Goal: Transaction & Acquisition: Purchase product/service

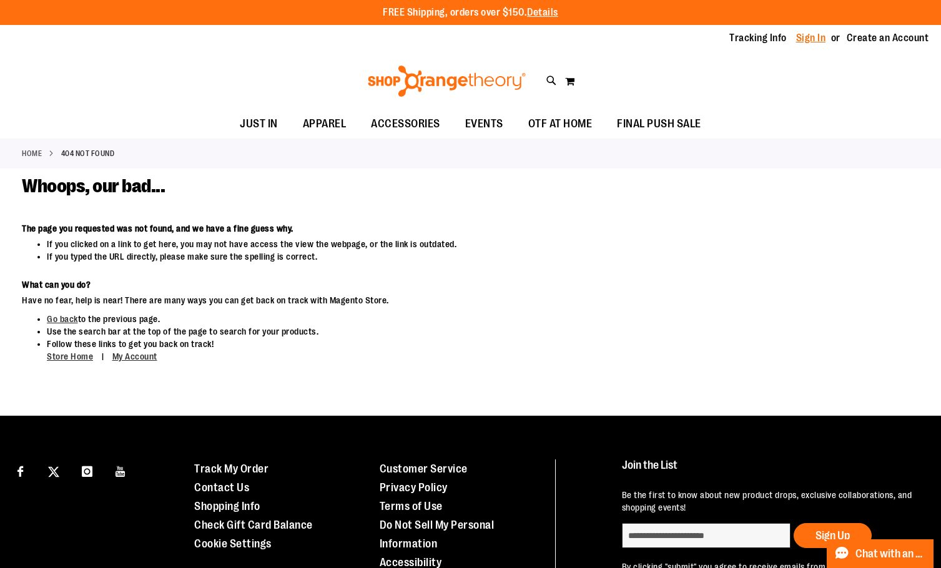
click at [813, 37] on link "Sign In" at bounding box center [811, 38] width 30 height 14
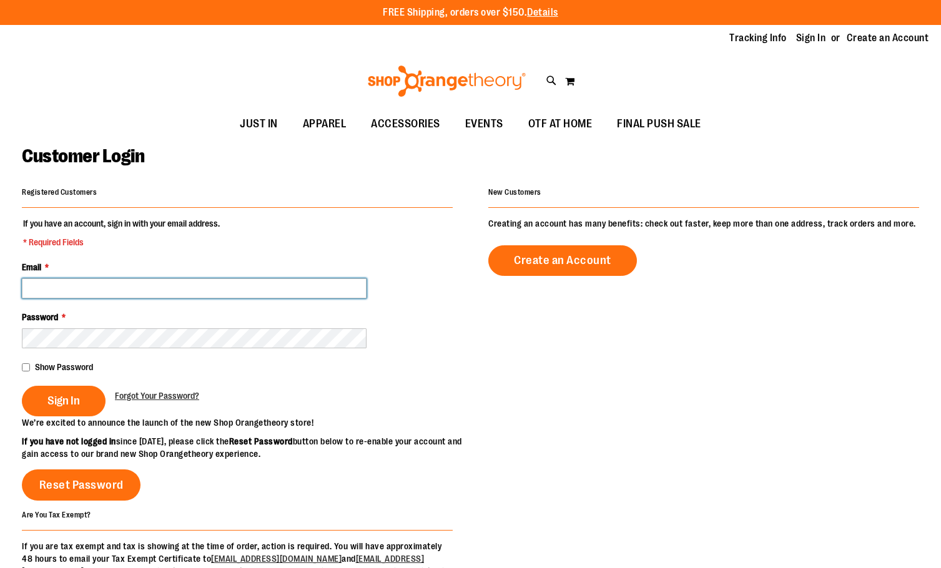
click at [271, 288] on input "Email *" at bounding box center [194, 288] width 345 height 20
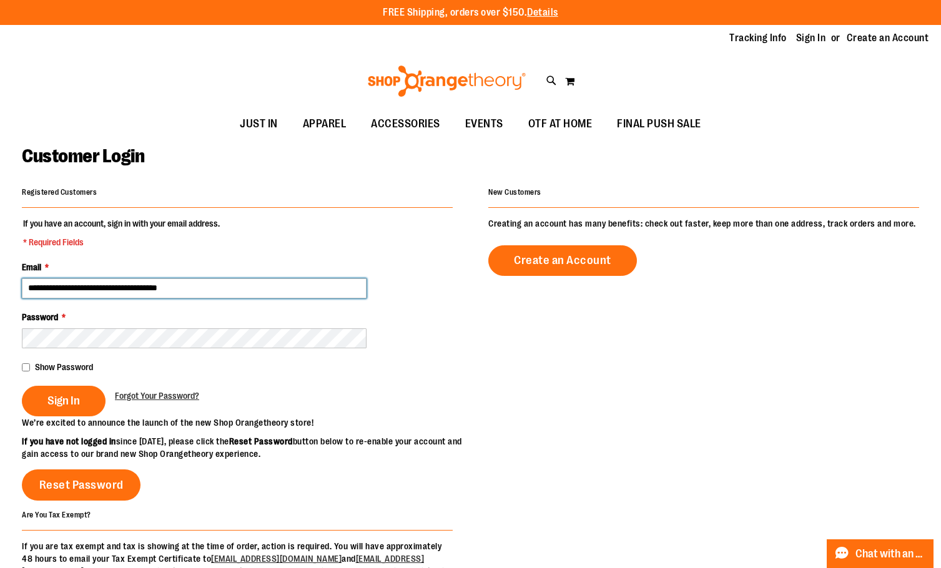
type input "**********"
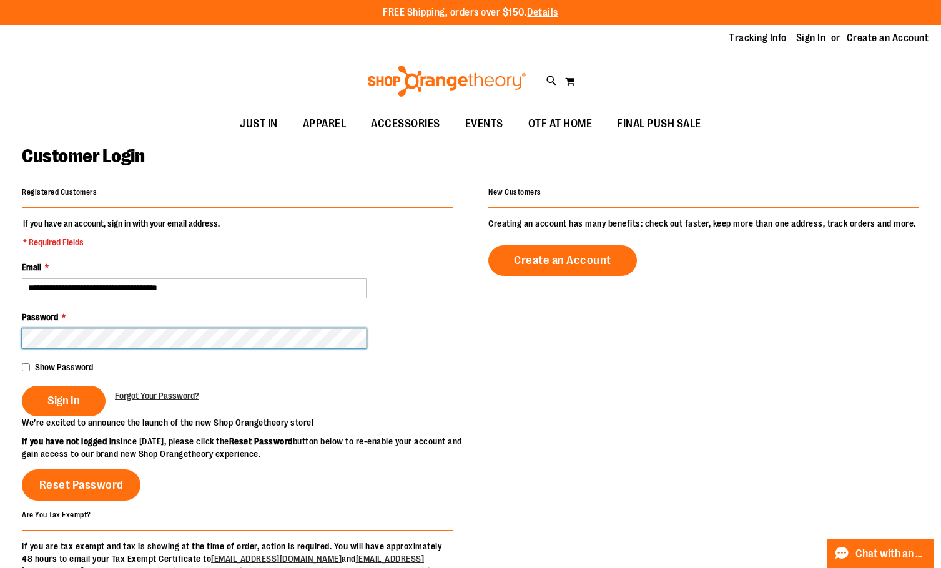
click at [22, 386] on button "Sign In" at bounding box center [64, 401] width 84 height 31
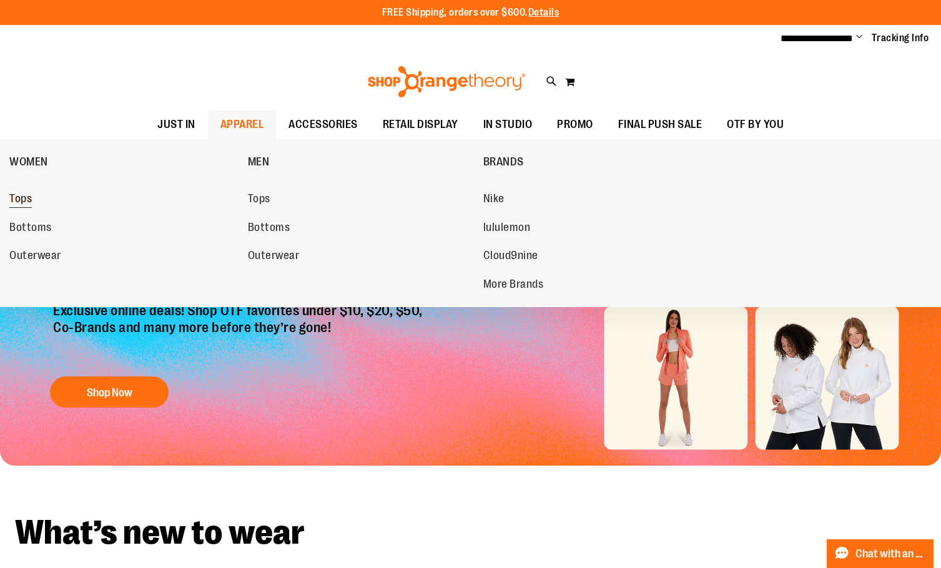
click at [37, 198] on link "Tops" at bounding box center [122, 199] width 226 height 22
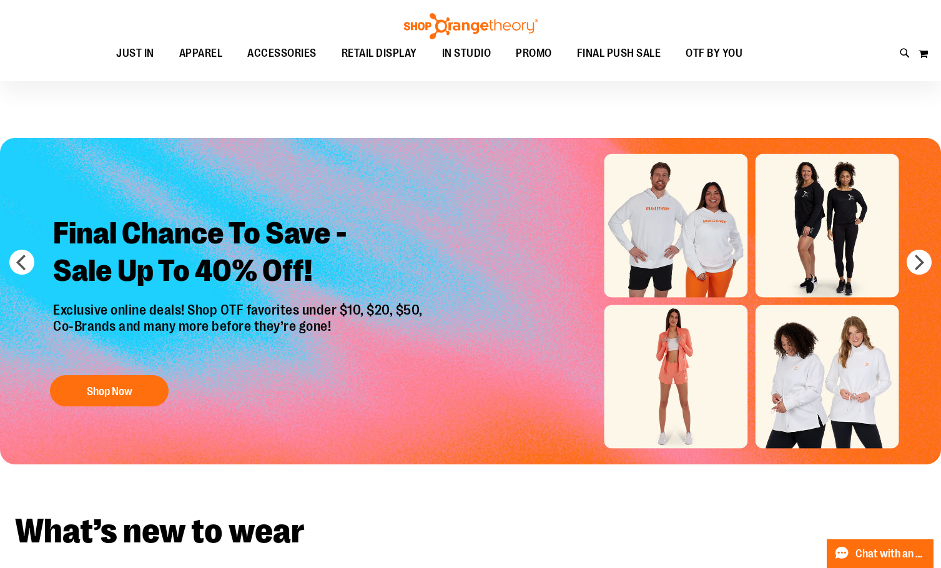
scroll to position [47, 0]
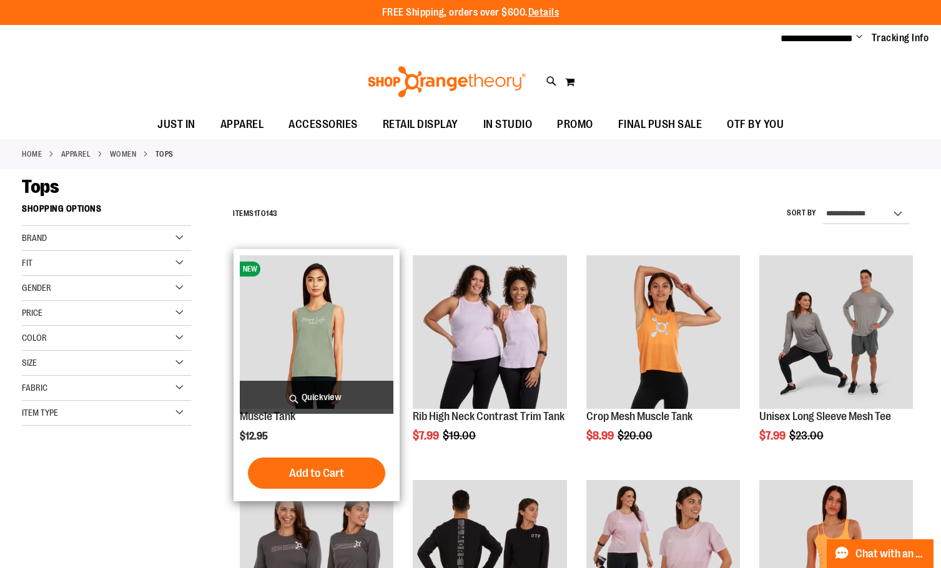
click at [344, 394] on span "Quickview" at bounding box center [317, 397] width 154 height 33
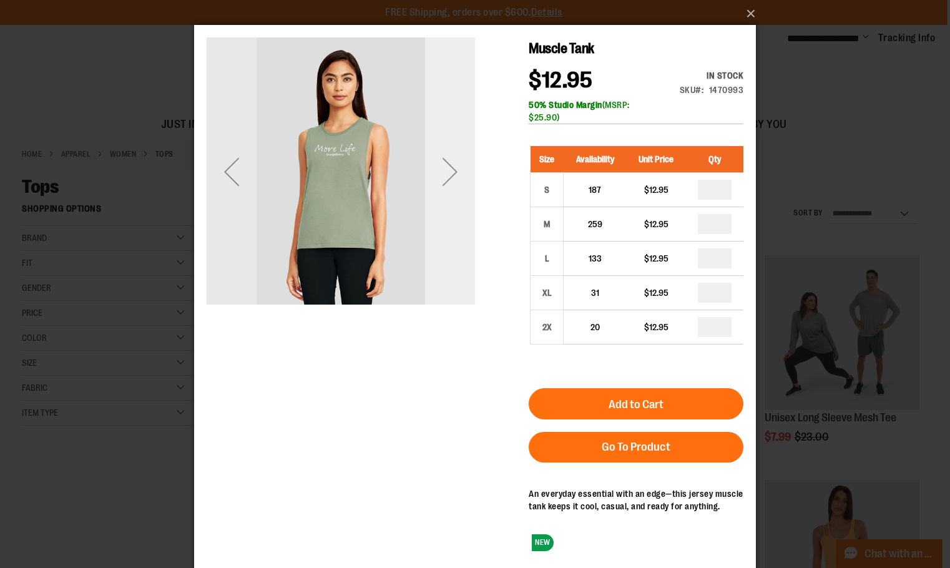
click at [448, 167] on div "Next" at bounding box center [450, 172] width 50 height 50
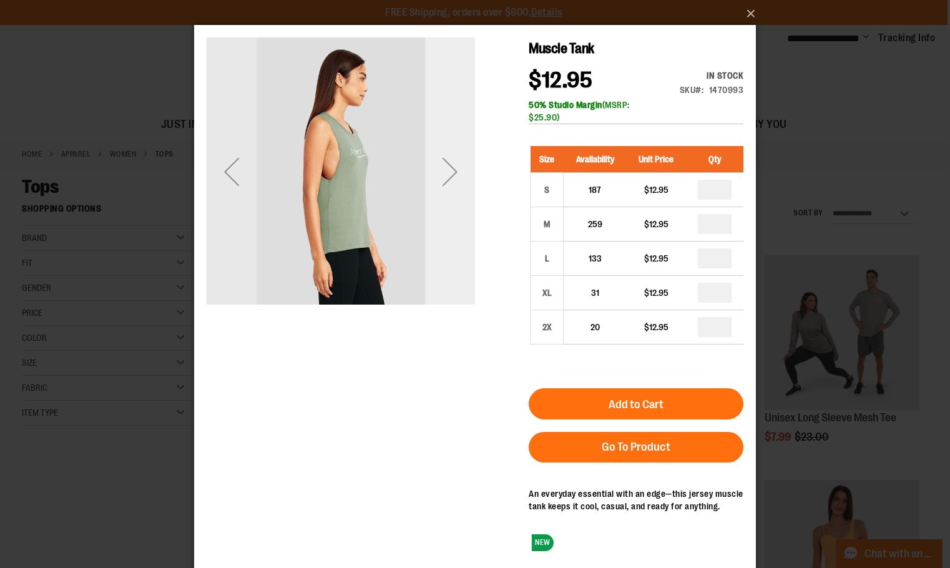
click at [448, 167] on div "Next" at bounding box center [450, 172] width 50 height 50
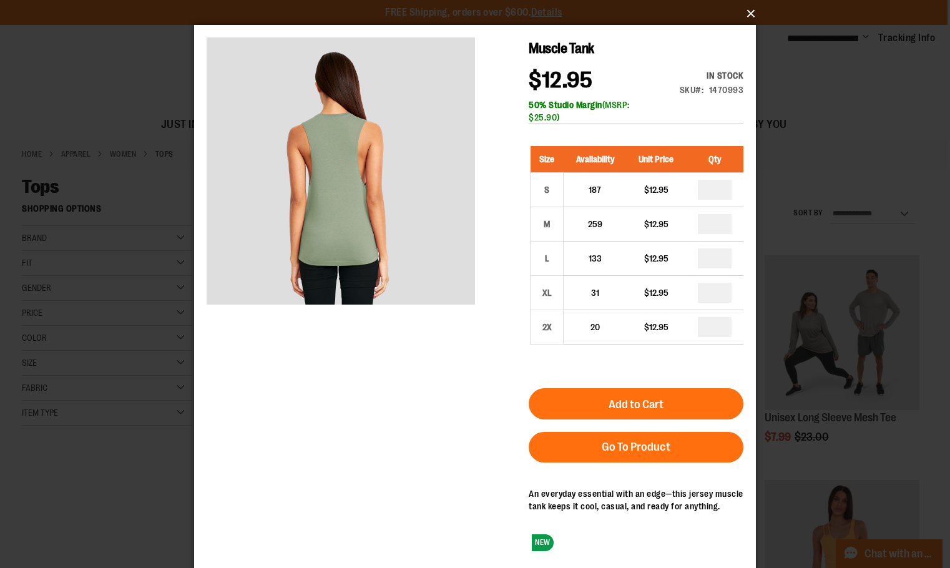
click at [747, 12] on button "×" at bounding box center [479, 13] width 562 height 27
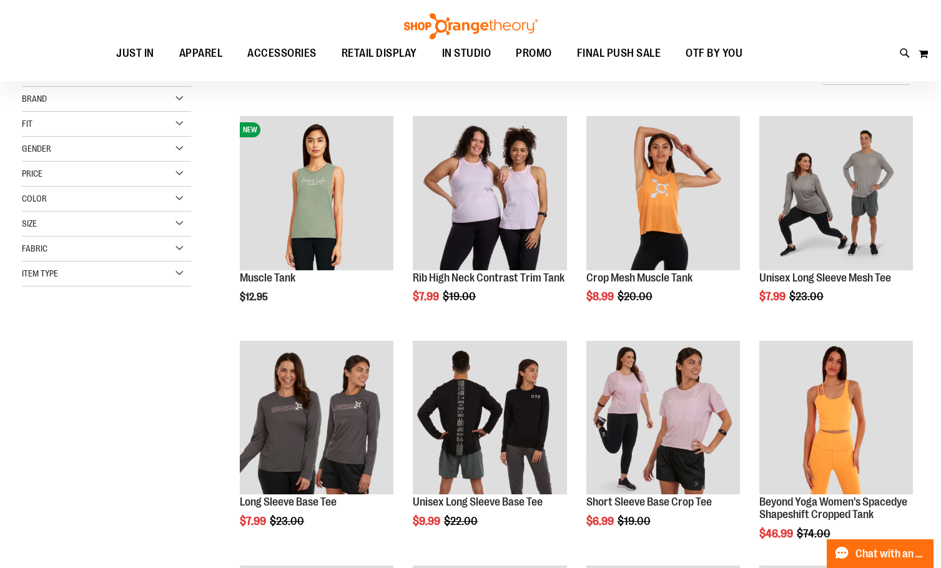
scroll to position [62, 0]
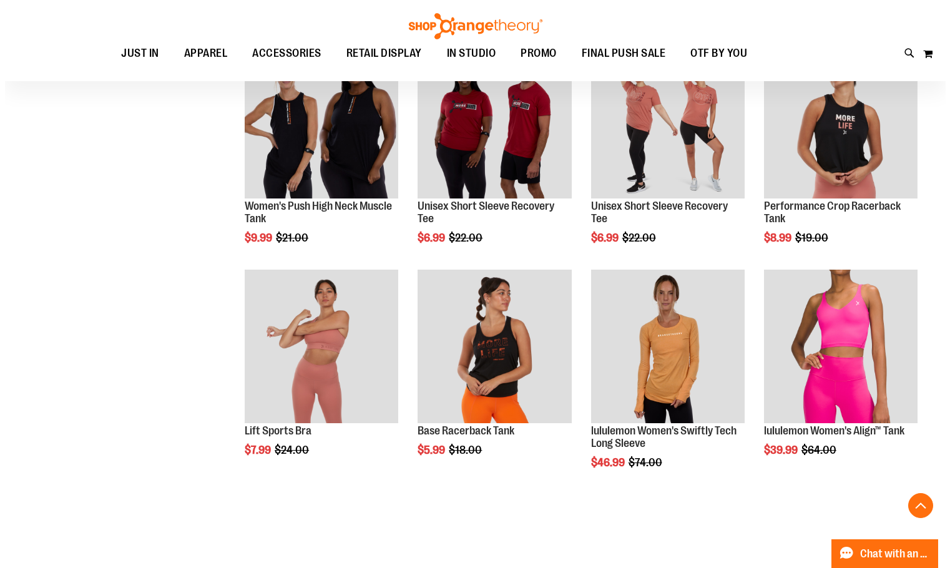
scroll to position [499, 0]
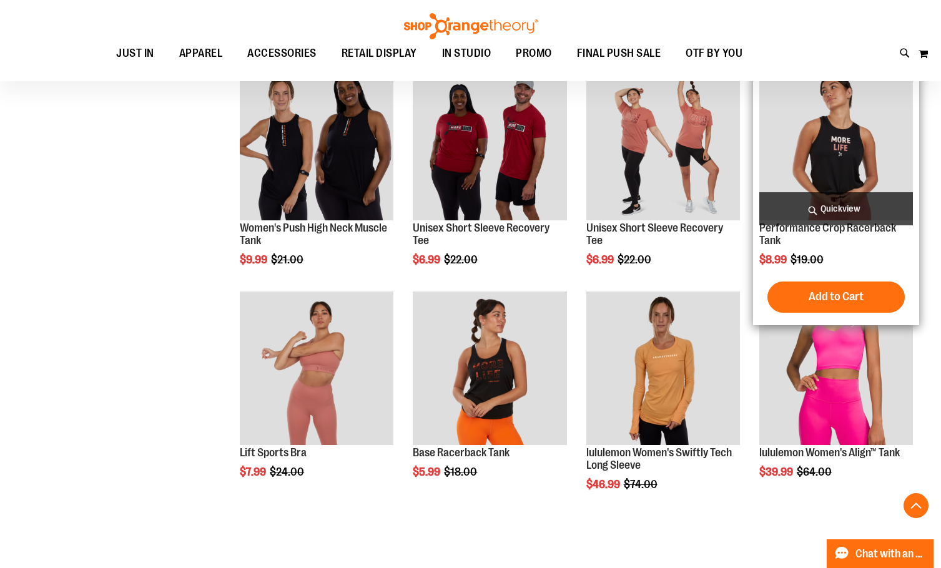
click at [863, 208] on span "Quickview" at bounding box center [836, 208] width 154 height 33
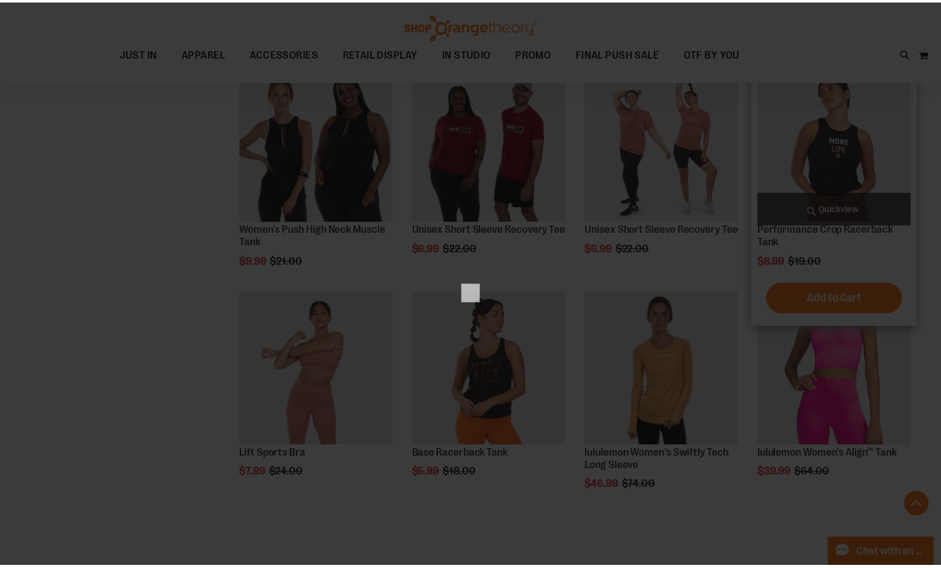
scroll to position [0, 0]
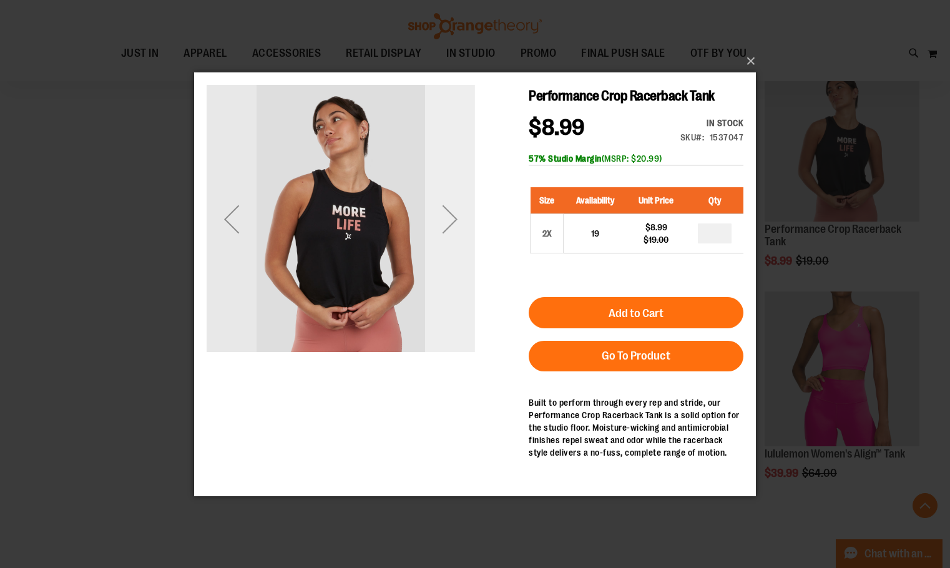
click at [452, 213] on div "Next" at bounding box center [450, 218] width 50 height 50
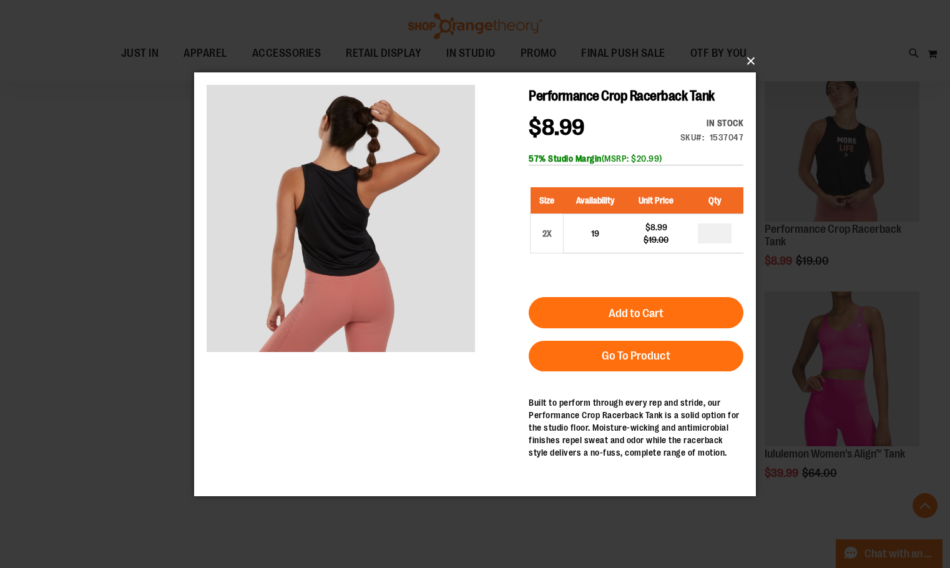
click at [749, 62] on button "×" at bounding box center [479, 60] width 562 height 27
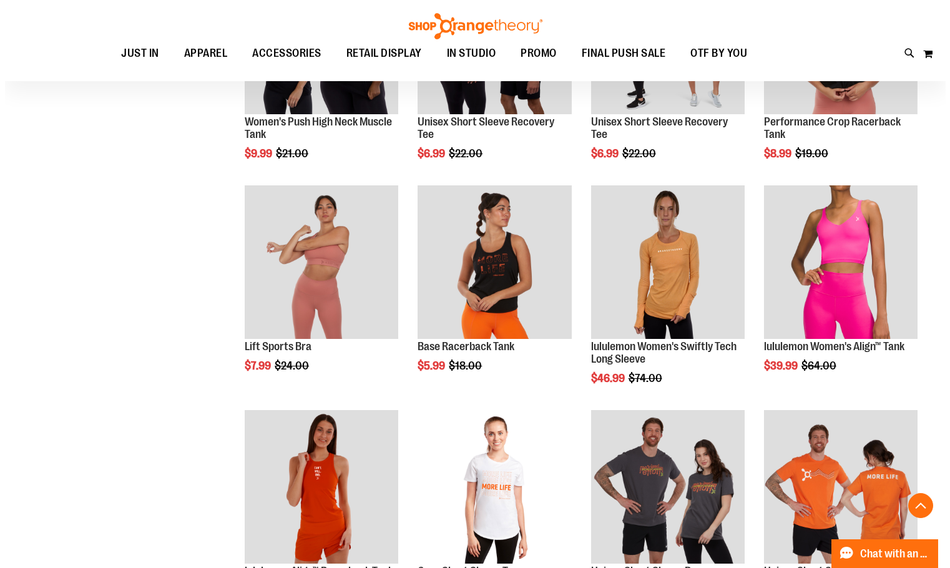
scroll to position [623, 0]
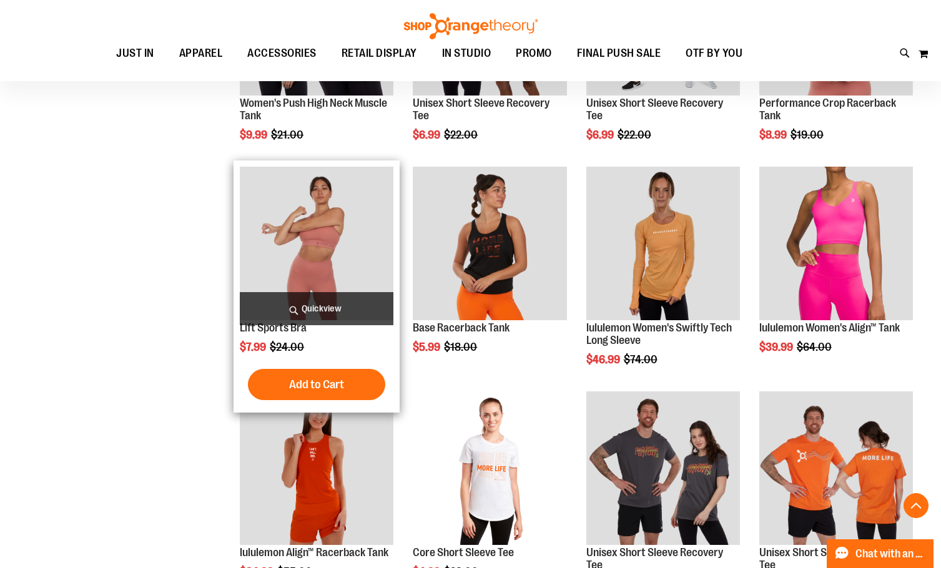
click at [356, 306] on span "Quickview" at bounding box center [317, 308] width 154 height 33
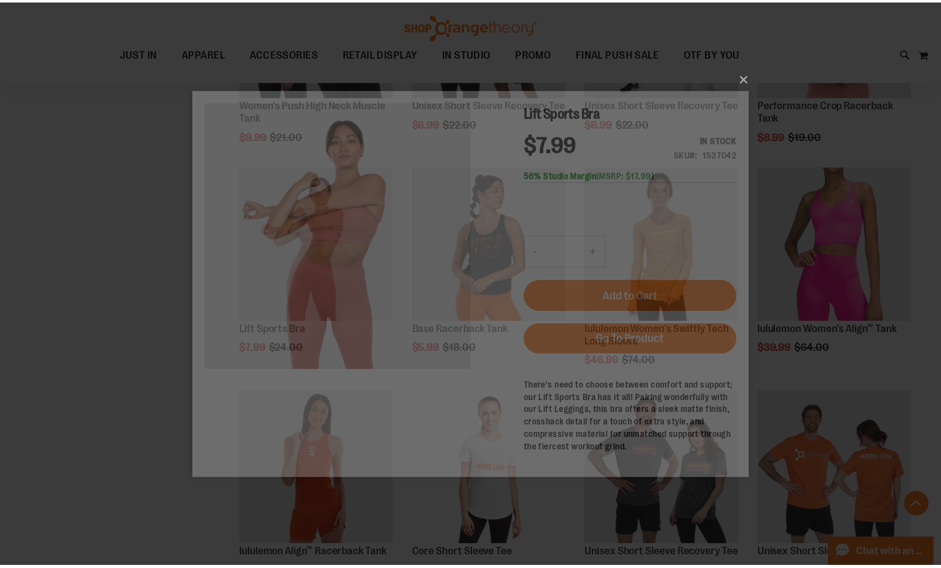
scroll to position [0, 0]
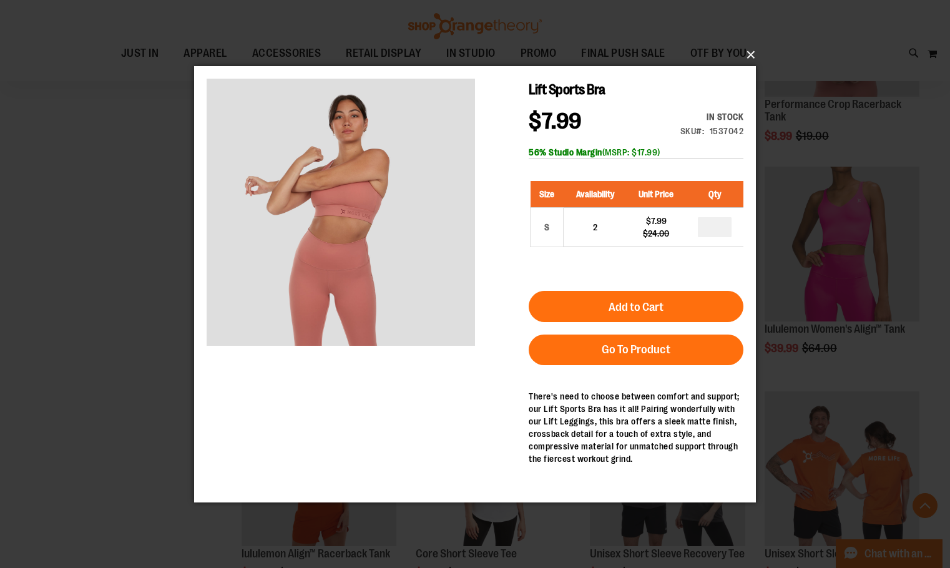
click at [755, 49] on button "×" at bounding box center [479, 54] width 562 height 27
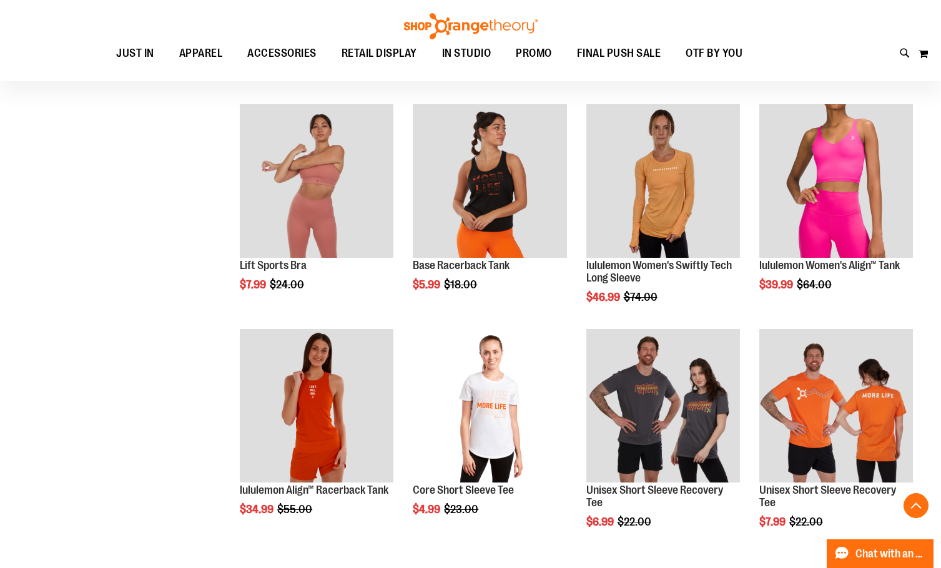
scroll to position [873, 0]
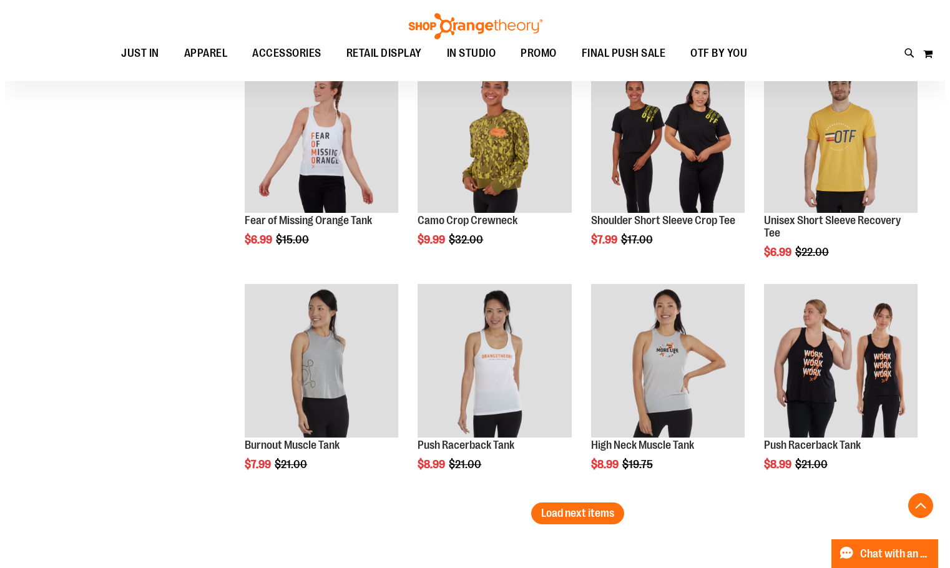
scroll to position [1684, 0]
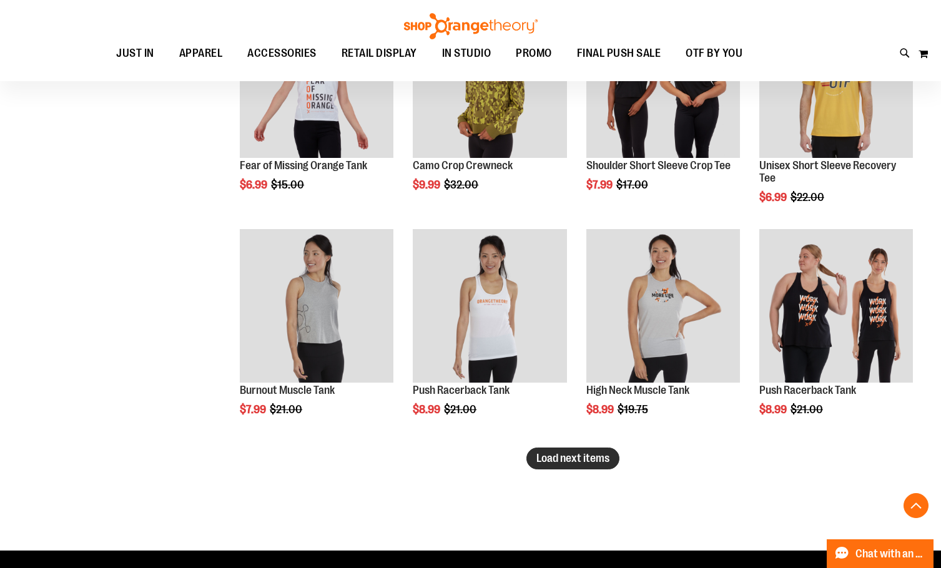
click at [564, 461] on span "Load next items" at bounding box center [572, 458] width 73 height 12
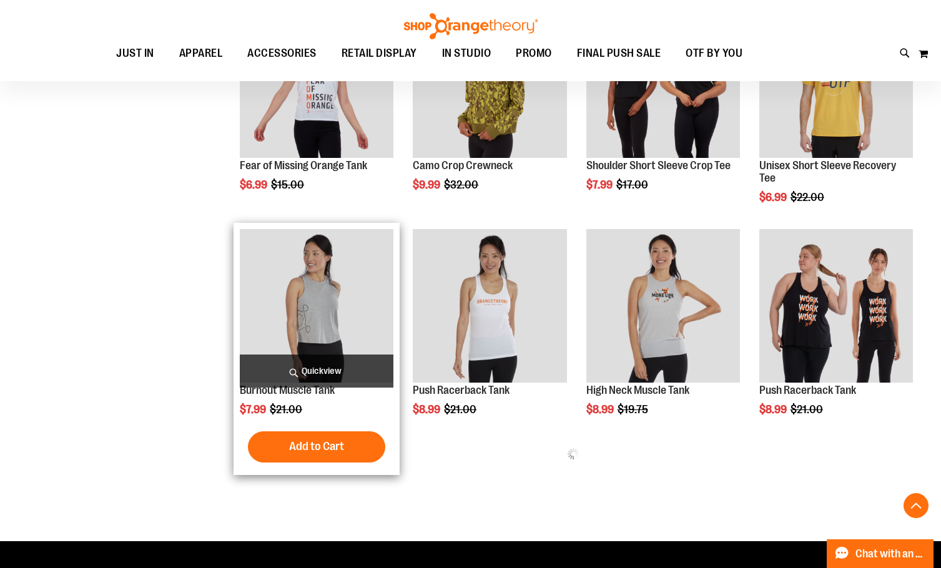
click at [360, 368] on span "Quickview" at bounding box center [317, 370] width 154 height 33
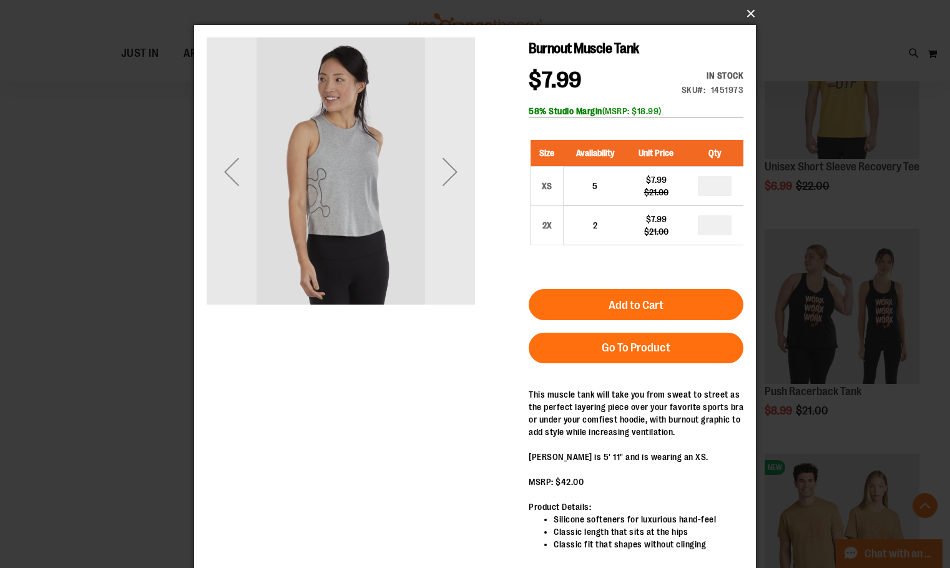
click at [751, 9] on button "×" at bounding box center [479, 13] width 562 height 27
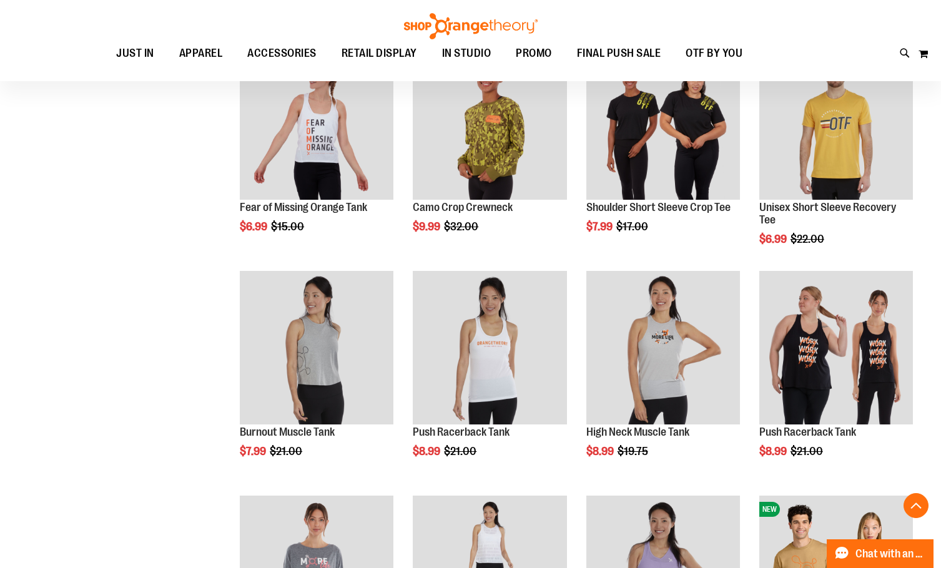
scroll to position [1497, 0]
